Goal: Communication & Community: Answer question/provide support

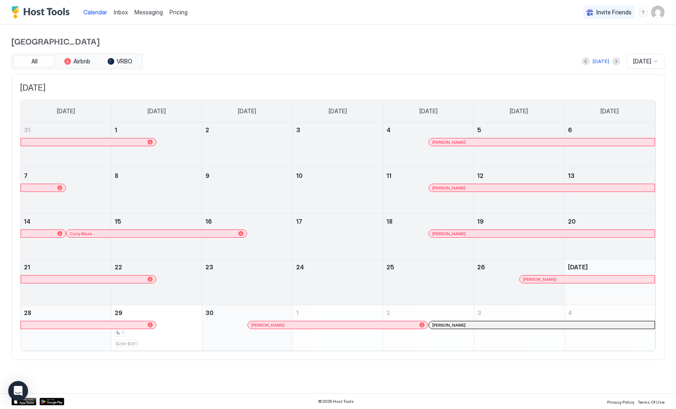
click at [176, 9] on span "Pricing" at bounding box center [178, 12] width 18 height 7
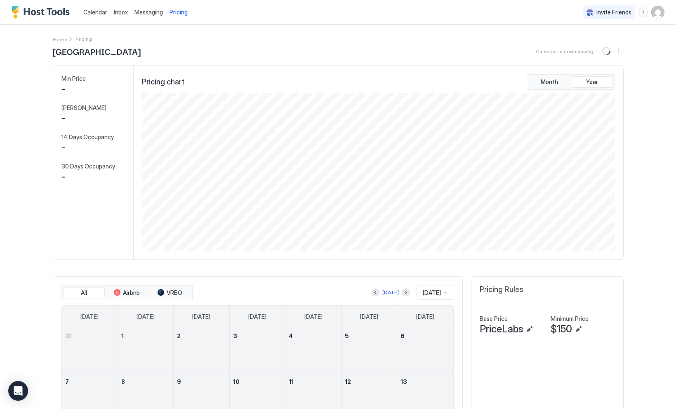
scroll to position [158, 475]
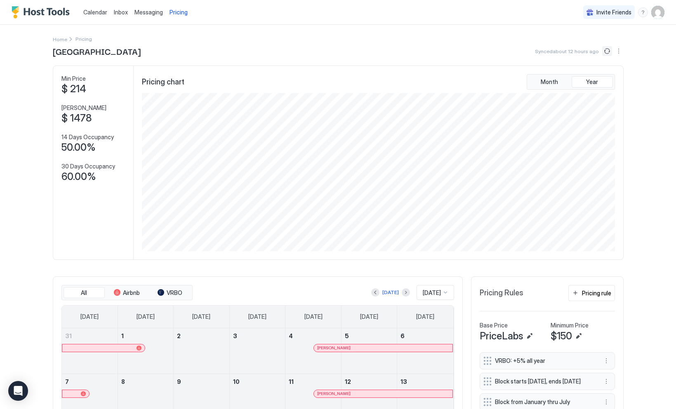
click at [608, 52] on button "Sync prices" at bounding box center [607, 51] width 10 height 10
click at [100, 13] on span "Calendar" at bounding box center [95, 12] width 24 height 7
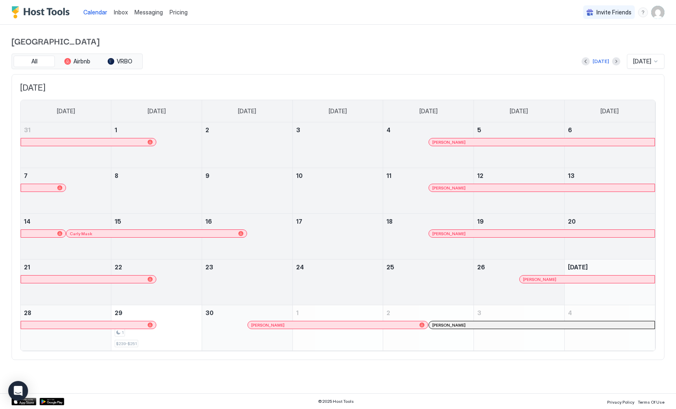
click at [122, 12] on span "Inbox" at bounding box center [121, 12] width 14 height 7
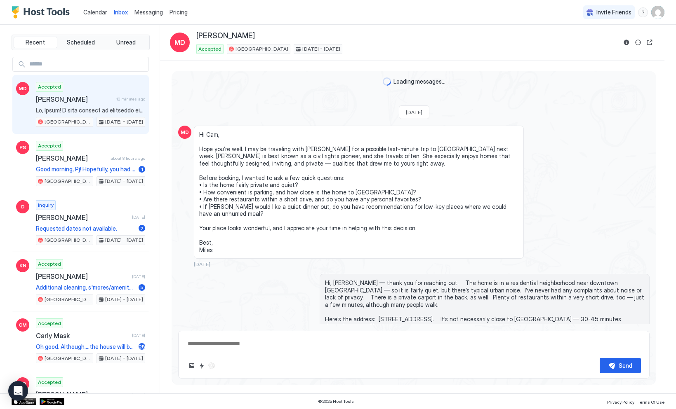
scroll to position [1141, 0]
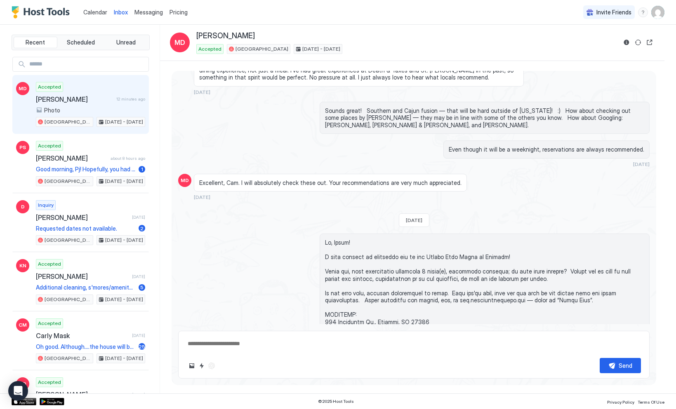
click at [235, 260] on div at bounding box center [413, 351] width 471 height 235
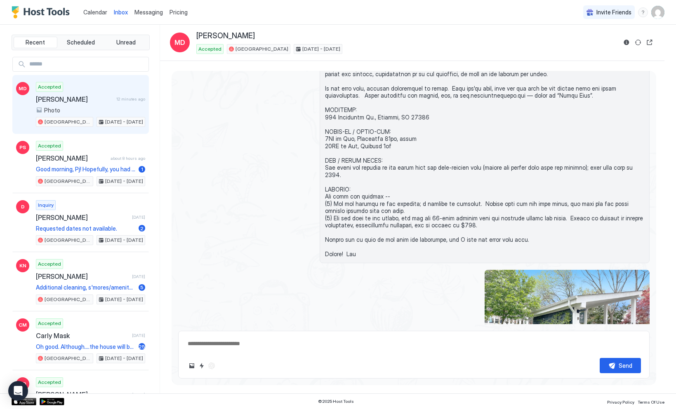
scroll to position [1346, 0]
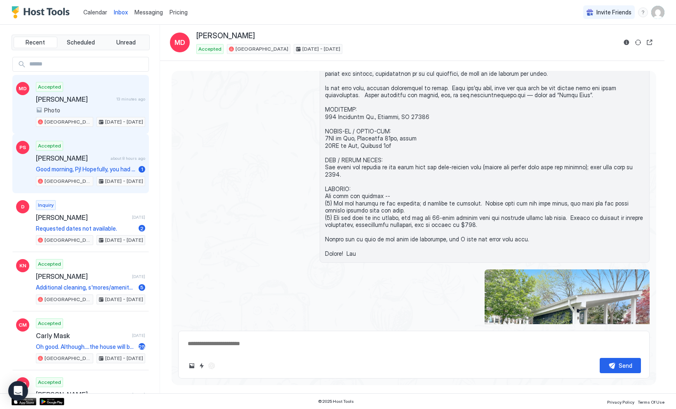
click at [99, 163] on div "Accepted [PERSON_NAME] about 8 hours ago Good morning, Pj! Hopefully, you had a…" at bounding box center [90, 163] width 109 height 45
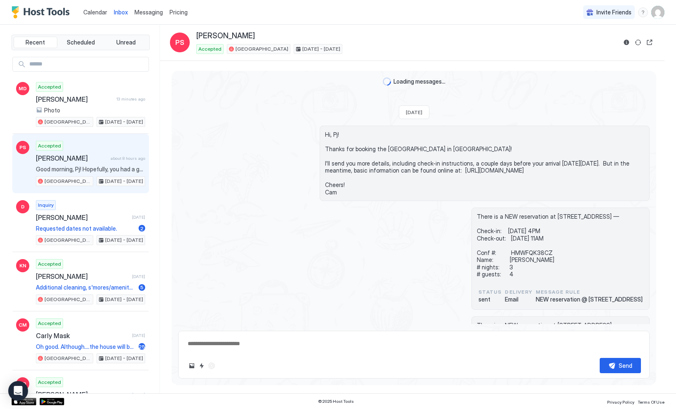
scroll to position [927, 0]
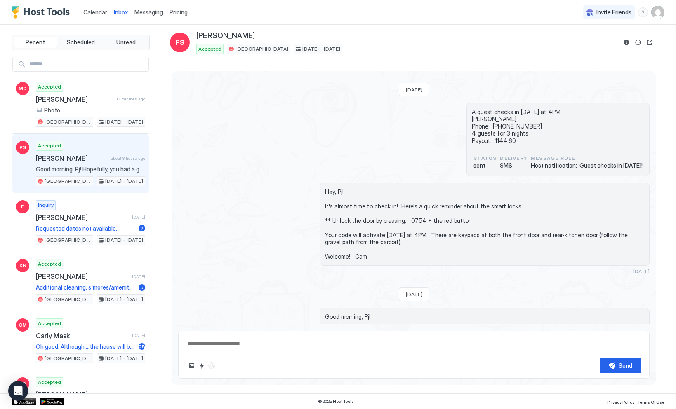
type textarea "*"
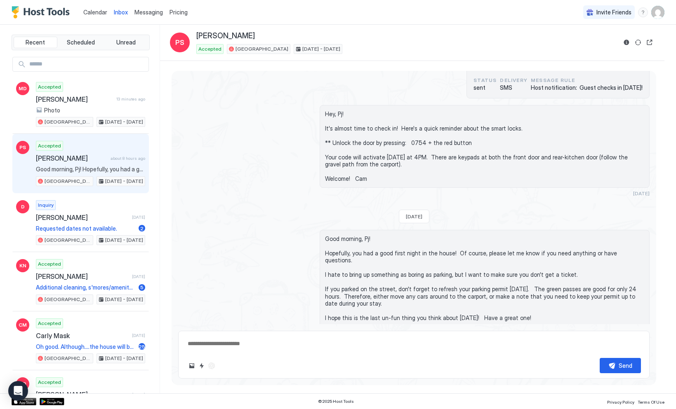
scroll to position [1180, 0]
